Goal: Task Accomplishment & Management: Manage account settings

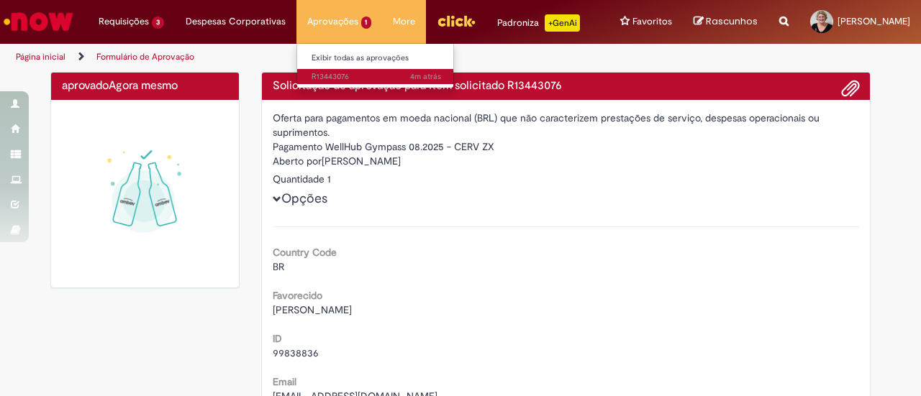
click at [335, 74] on span "4m atrás 4 minutos atrás R13443076" at bounding box center [377, 77] width 130 height 12
